Goal: Information Seeking & Learning: Learn about a topic

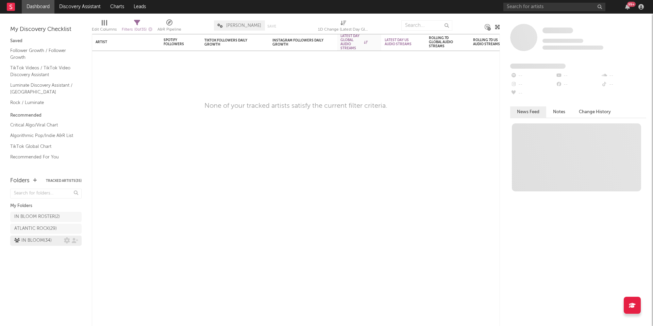
click at [37, 237] on div "IN BLOOM ( 34 )" at bounding box center [32, 241] width 37 height 8
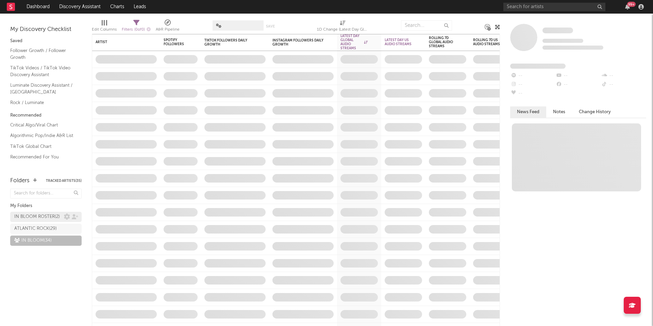
click at [39, 222] on link "IN BLOOM ROSTER ( 2 )" at bounding box center [45, 217] width 71 height 10
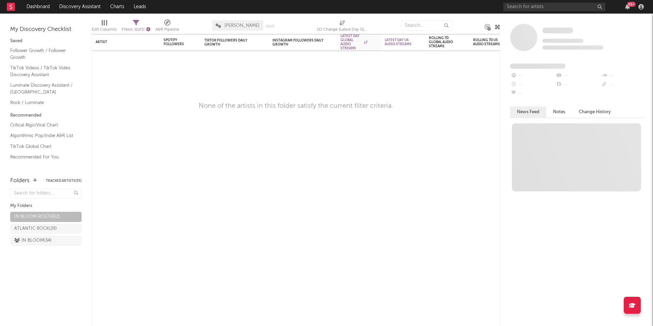
click at [150, 29] on icon "button" at bounding box center [148, 29] width 4 height 4
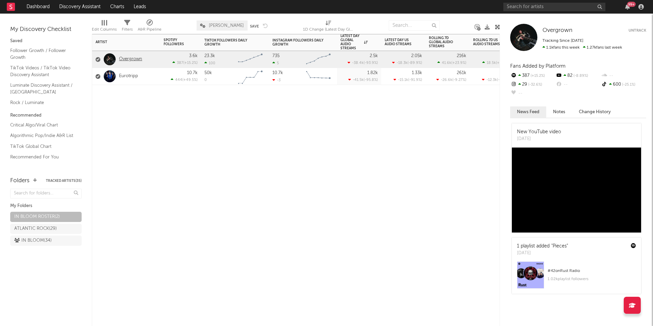
click at [128, 60] on link "Overgrown" at bounding box center [130, 59] width 23 height 6
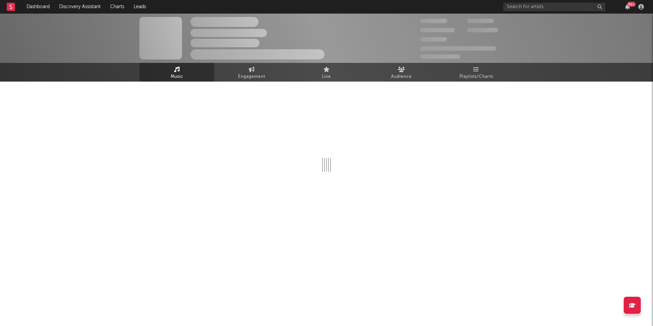
select select "1w"
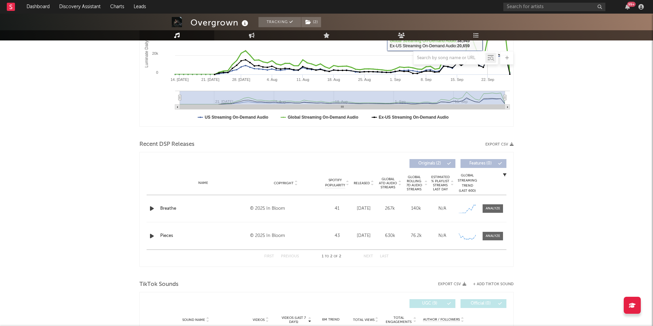
scroll to position [152, 0]
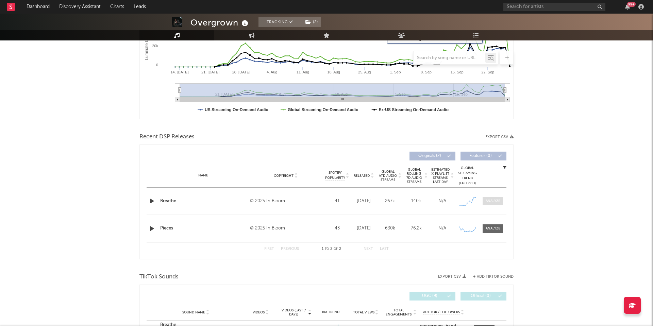
click at [492, 204] on span at bounding box center [493, 201] width 20 height 9
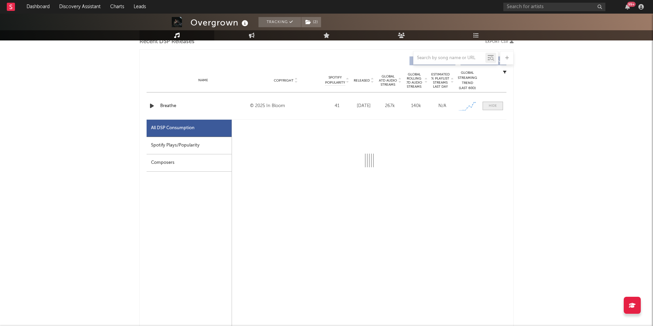
select select "1w"
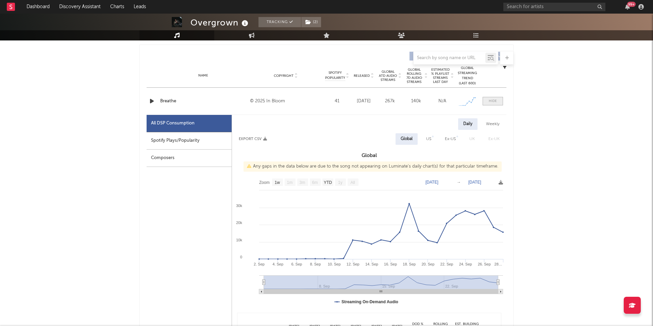
scroll to position [258, 0]
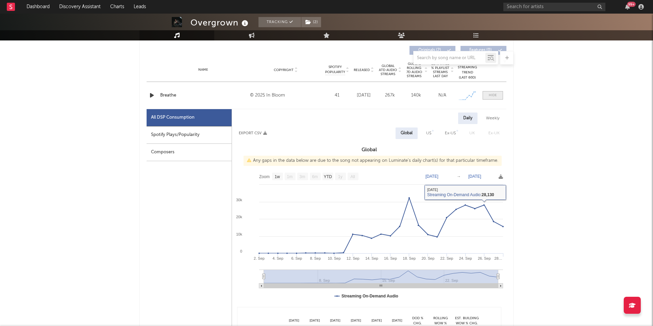
click at [488, 96] on span at bounding box center [493, 95] width 20 height 9
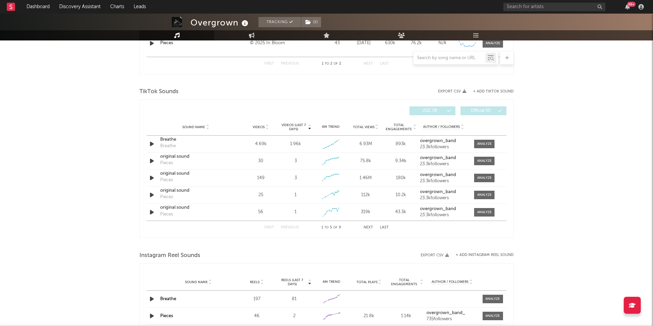
scroll to position [338, 0]
click at [486, 144] on div at bounding box center [485, 143] width 15 height 5
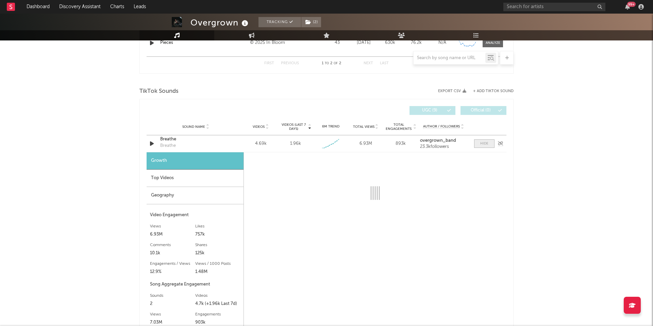
select select "1w"
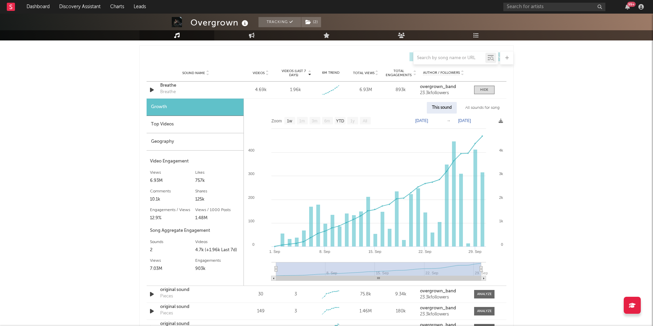
scroll to position [390, 0]
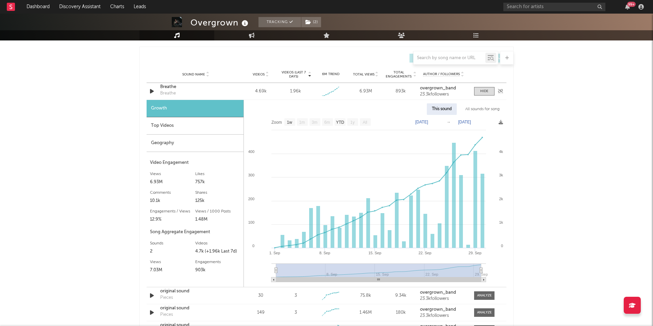
click at [168, 88] on div "Breathe" at bounding box center [195, 87] width 71 height 7
